Goal: Task Accomplishment & Management: Complete application form

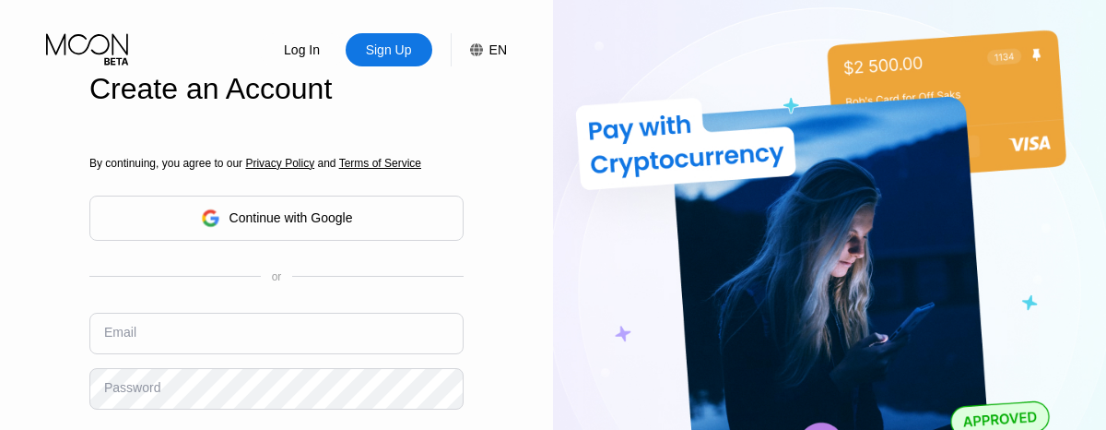
click at [277, 313] on input "text" at bounding box center [276, 333] width 374 height 41
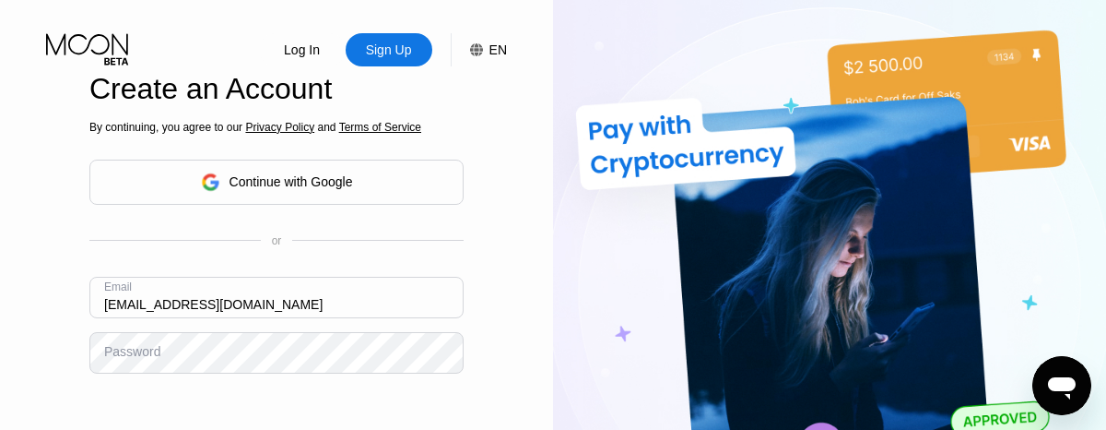
type input "[EMAIL_ADDRESS][DOMAIN_NAME]"
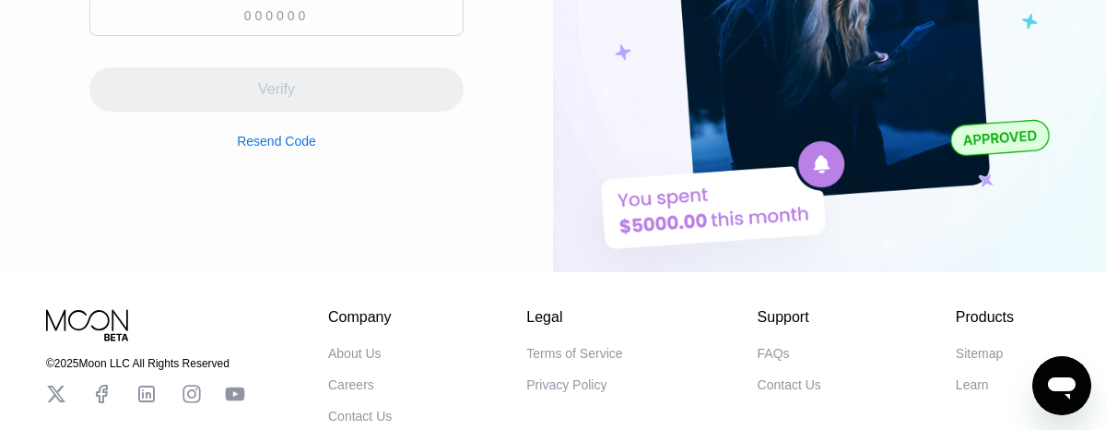
click at [277, 20] on input at bounding box center [276, 14] width 374 height 41
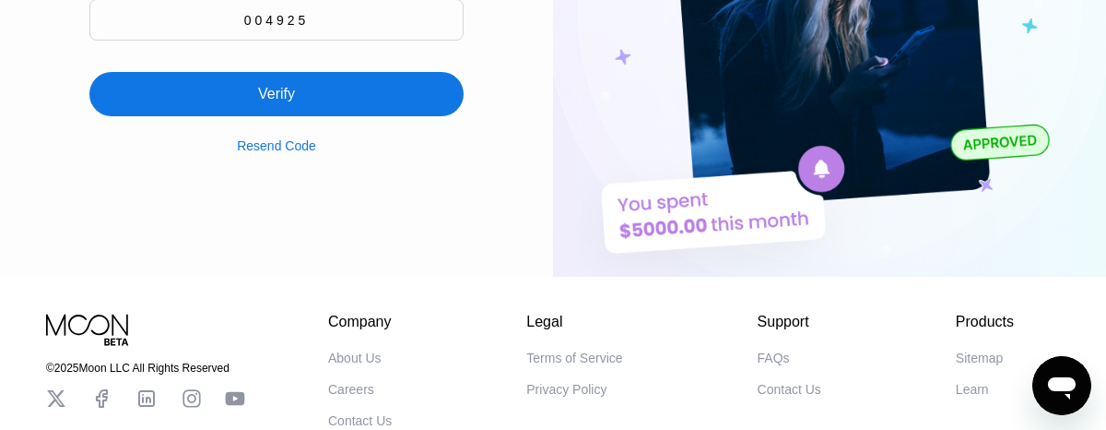
type input "004925"
click at [277, 84] on div "Verify" at bounding box center [276, 94] width 374 height 44
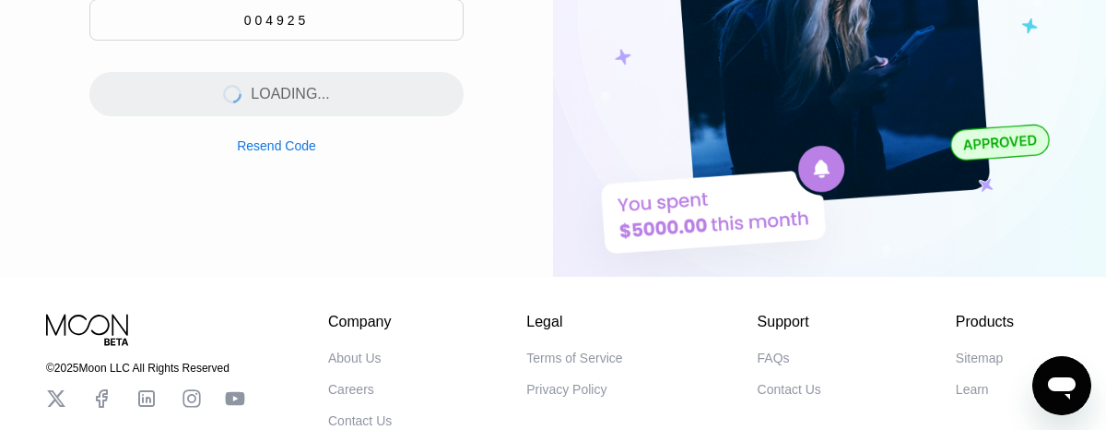
scroll to position [0, 0]
